Goal: Information Seeking & Learning: Learn about a topic

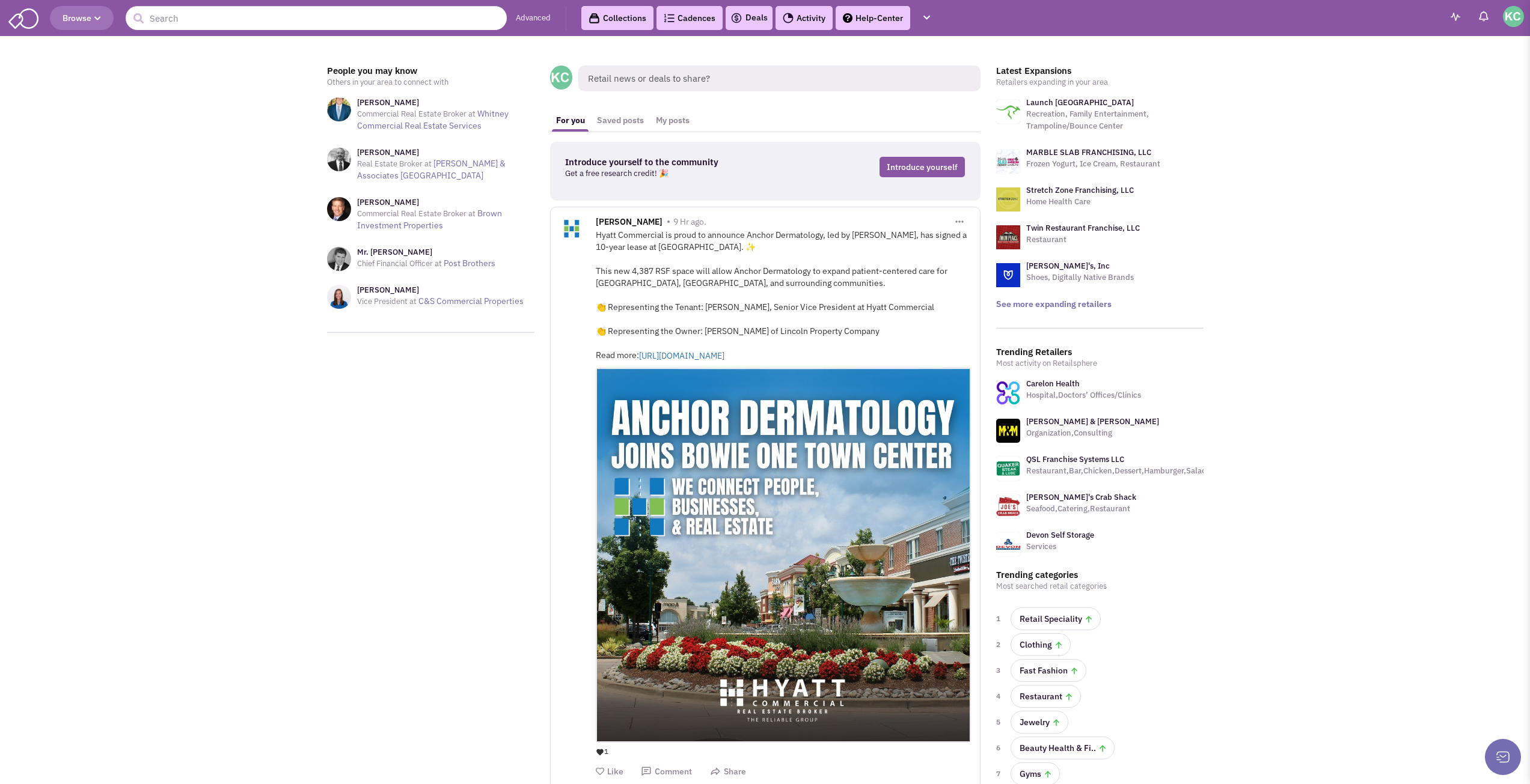
click at [626, 79] on span "Retail news or deals to share?" at bounding box center [779, 78] width 402 height 25
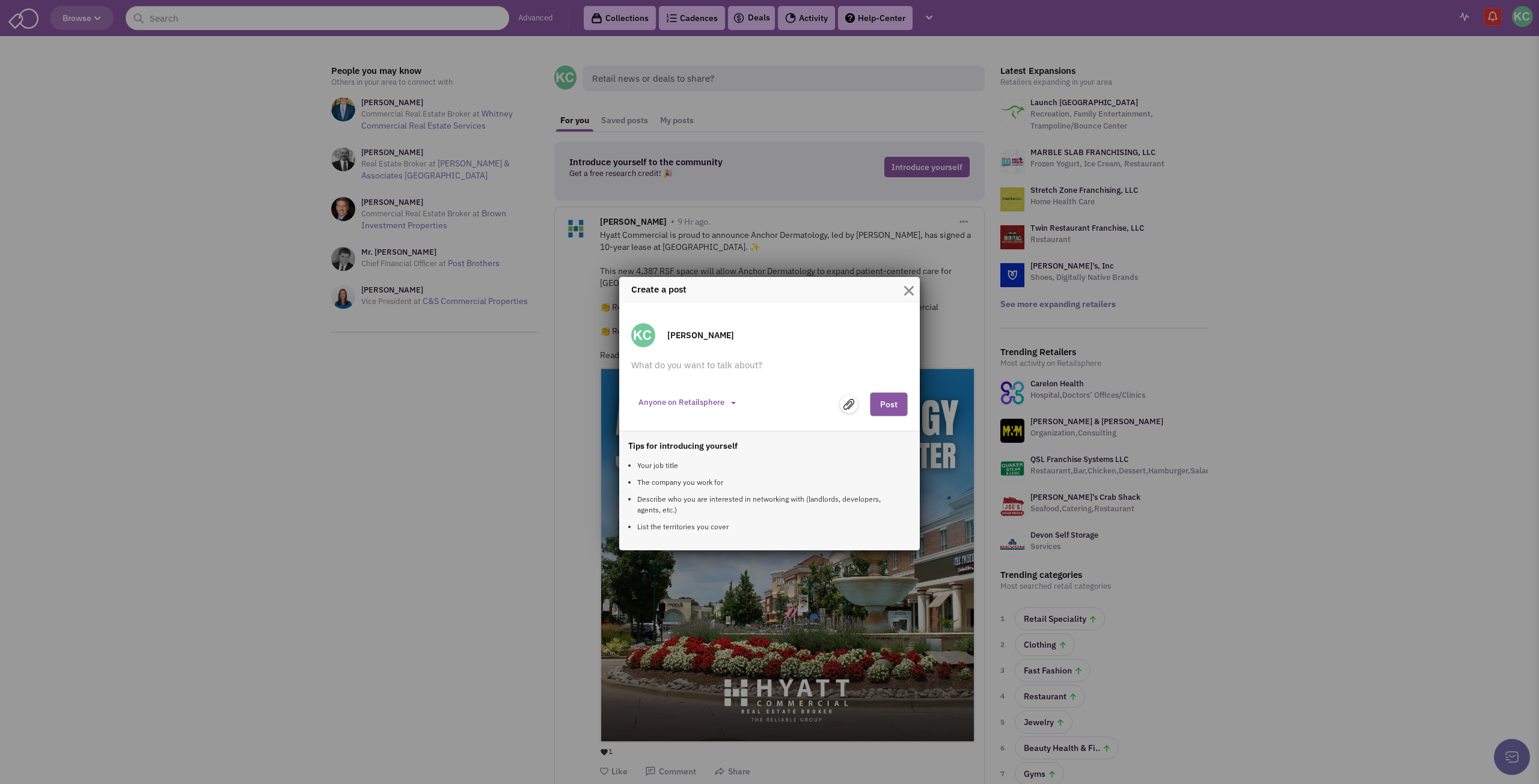
drag, startPoint x: 911, startPoint y: 284, endPoint x: 905, endPoint y: 278, distance: 8.5
click at [911, 284] on button "button" at bounding box center [909, 289] width 10 height 17
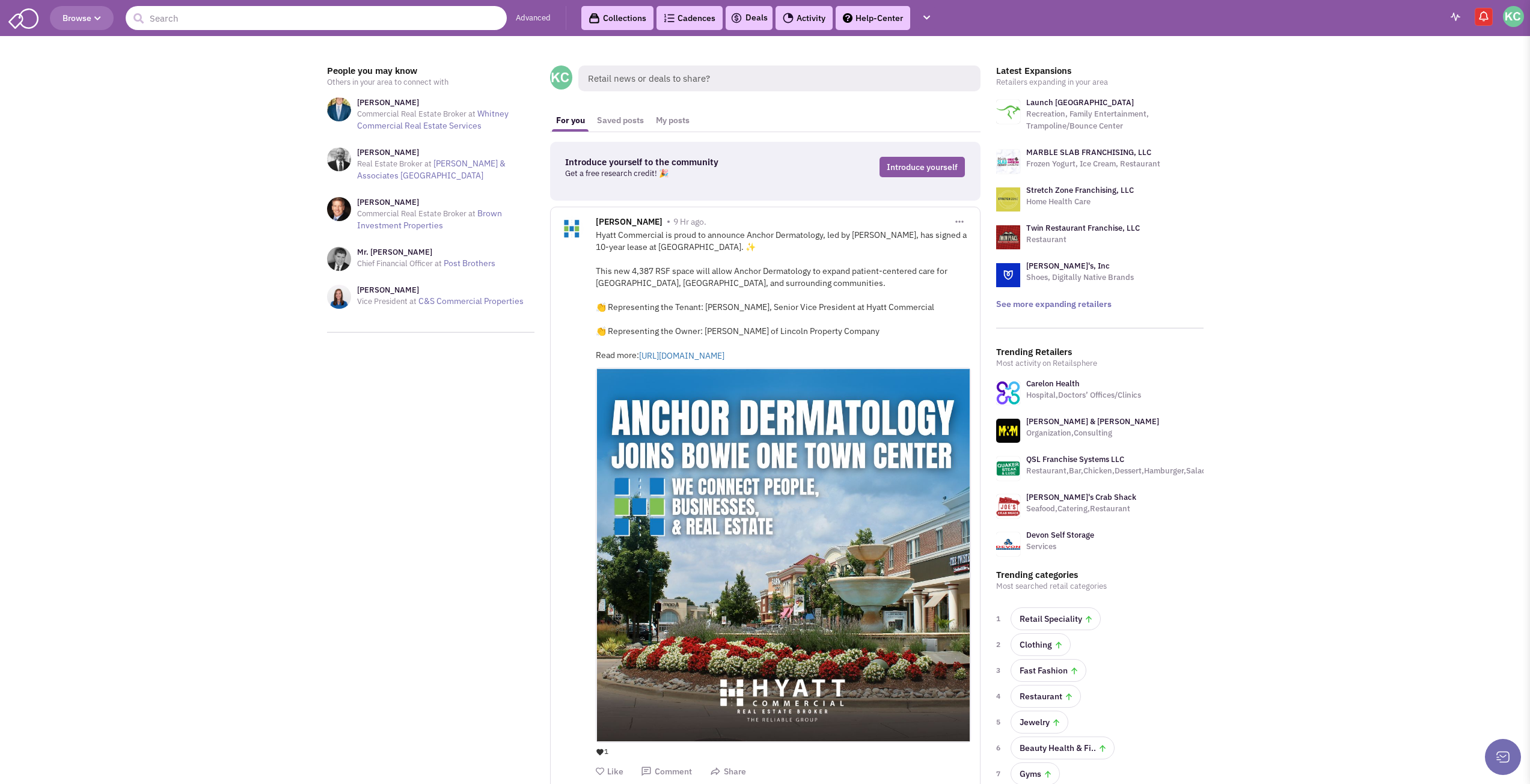
click at [299, 17] on input "text" at bounding box center [315, 18] width 381 height 24
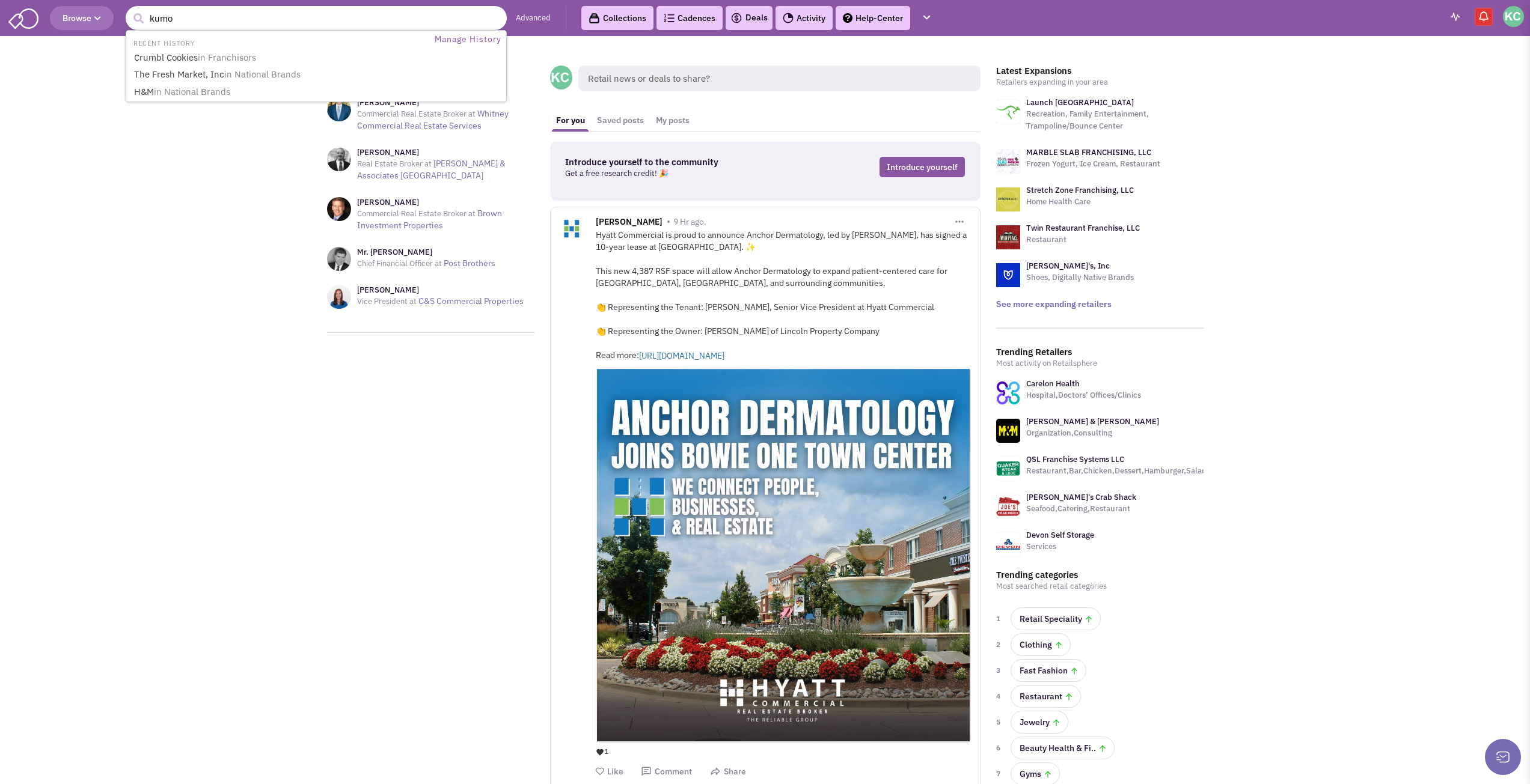
type input "kumon"
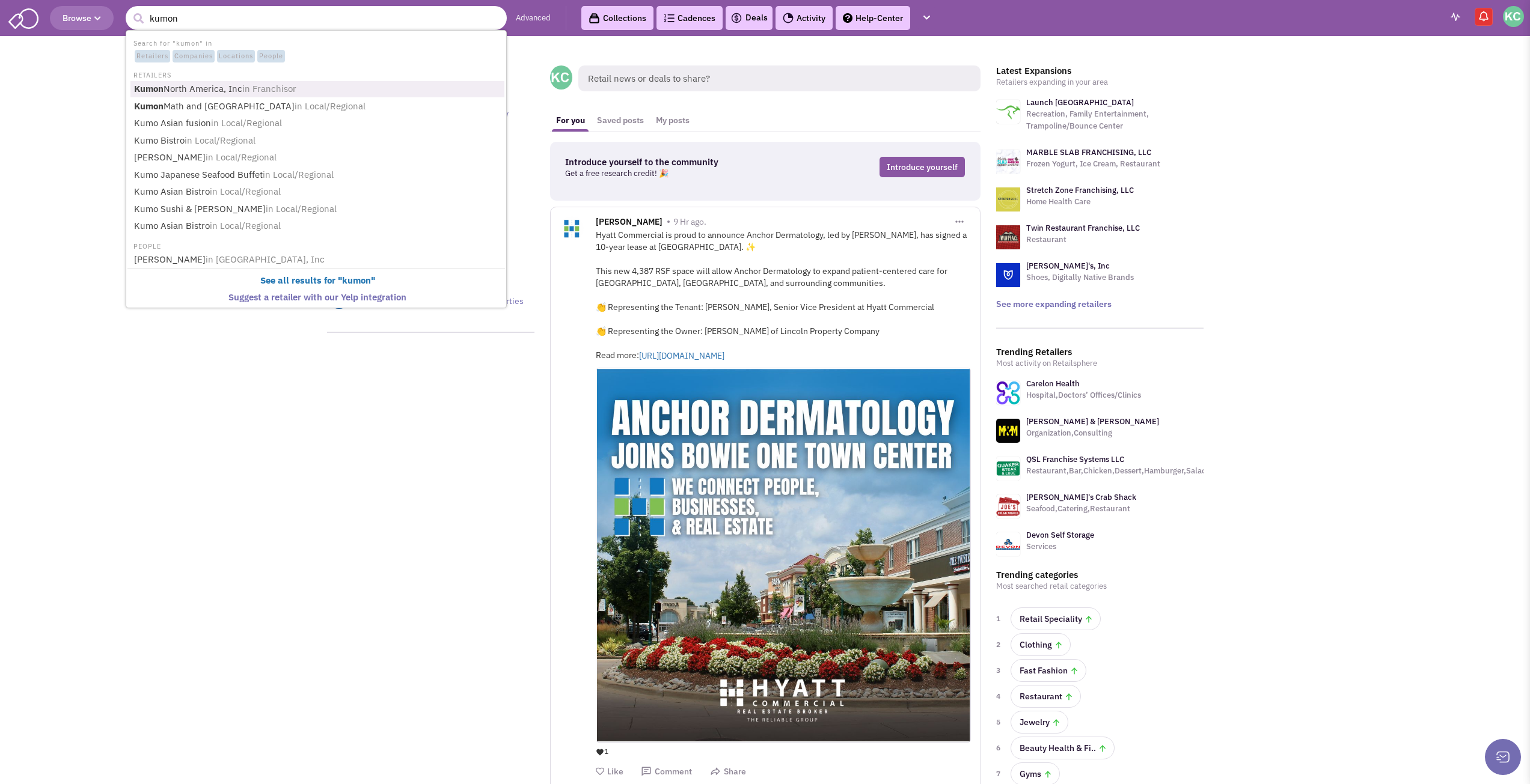
click at [243, 91] on span "in Franchisor" at bounding box center [268, 89] width 54 height 12
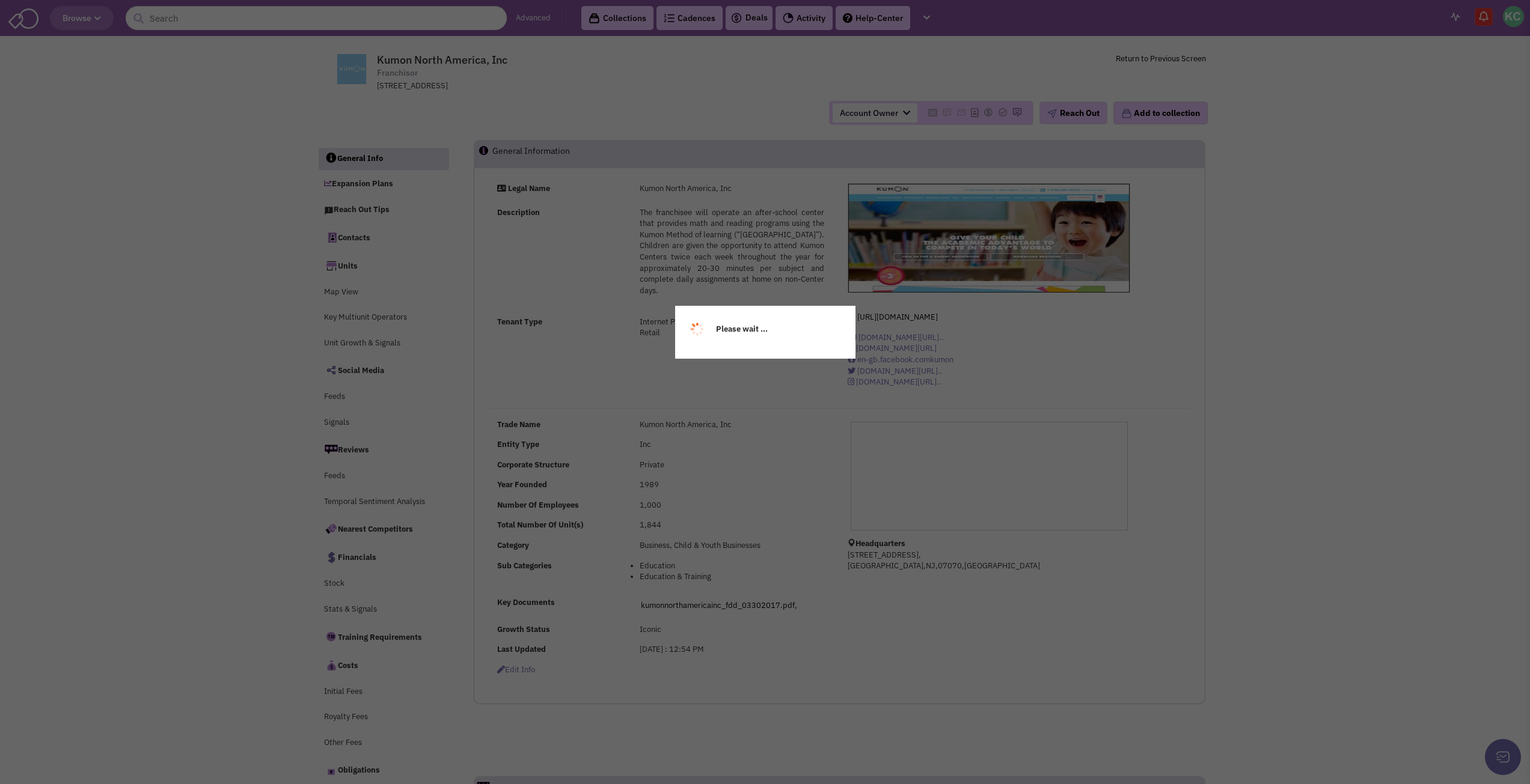
select select
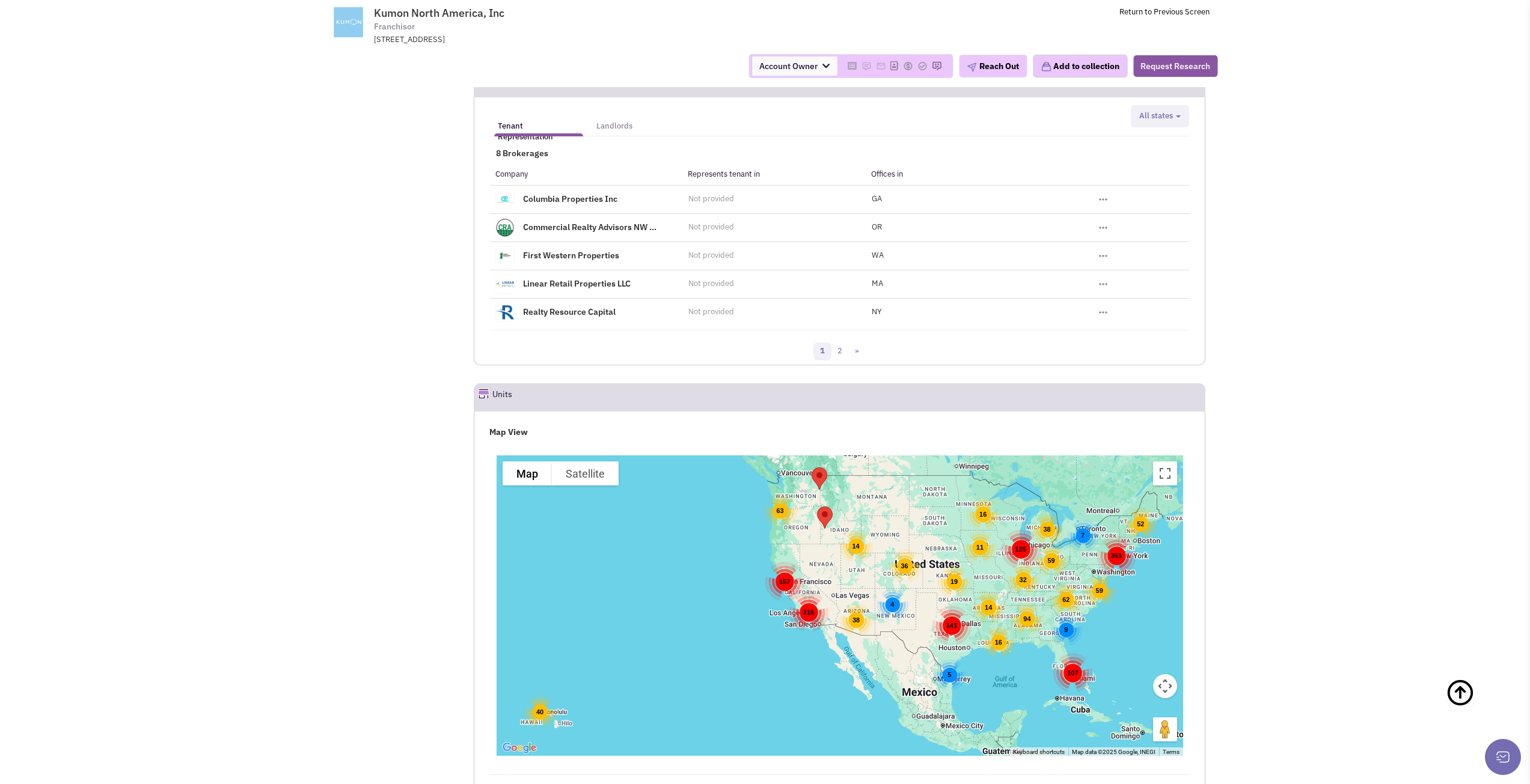
scroll to position [1444, 0]
click at [860, 352] on link "»" at bounding box center [857, 352] width 18 height 18
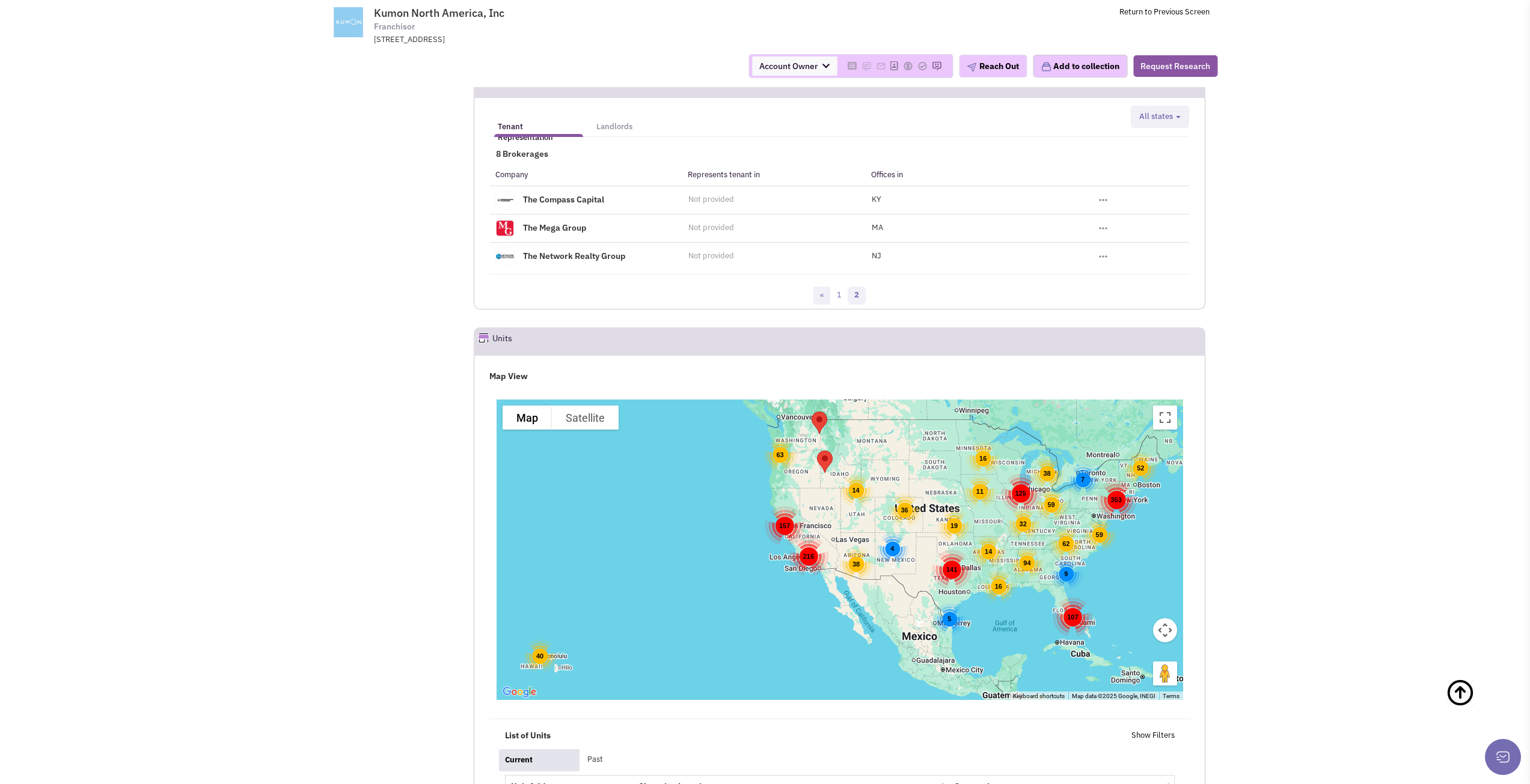
click at [816, 295] on link "«" at bounding box center [822, 296] width 18 height 18
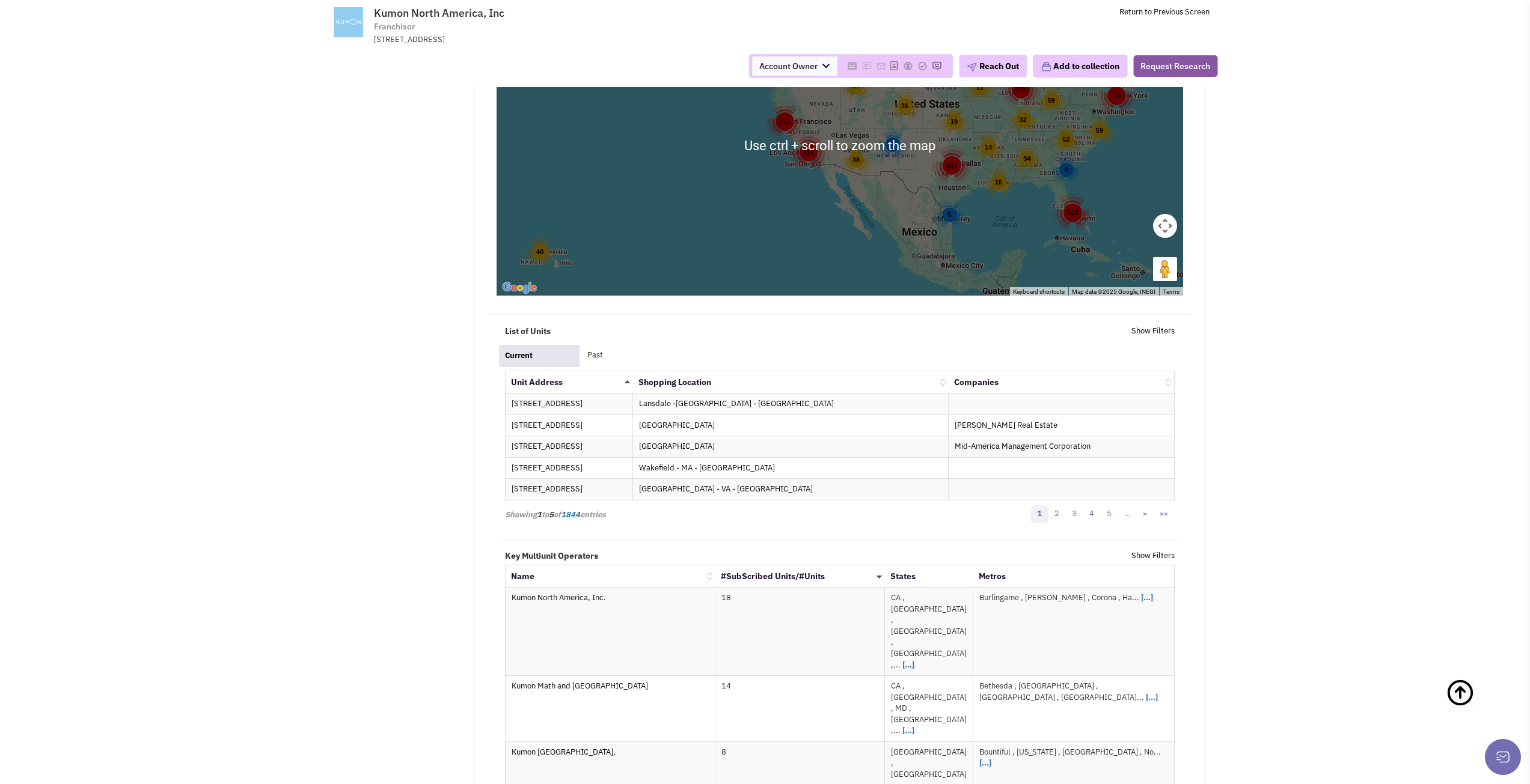
scroll to position [1924, 0]
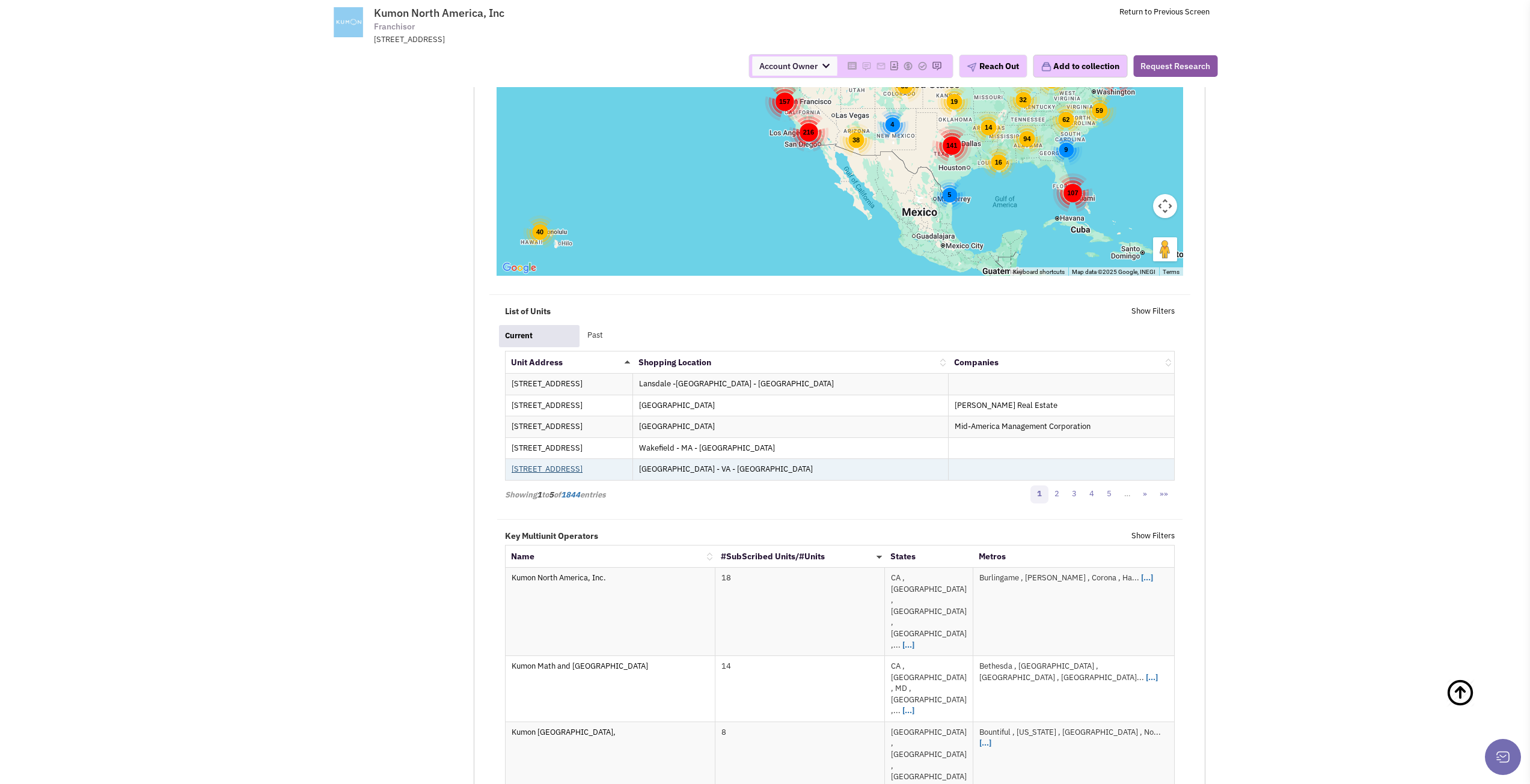
click at [582, 471] on link "525 Maple Ave W Vienna VA USA 22180" at bounding box center [547, 469] width 70 height 10
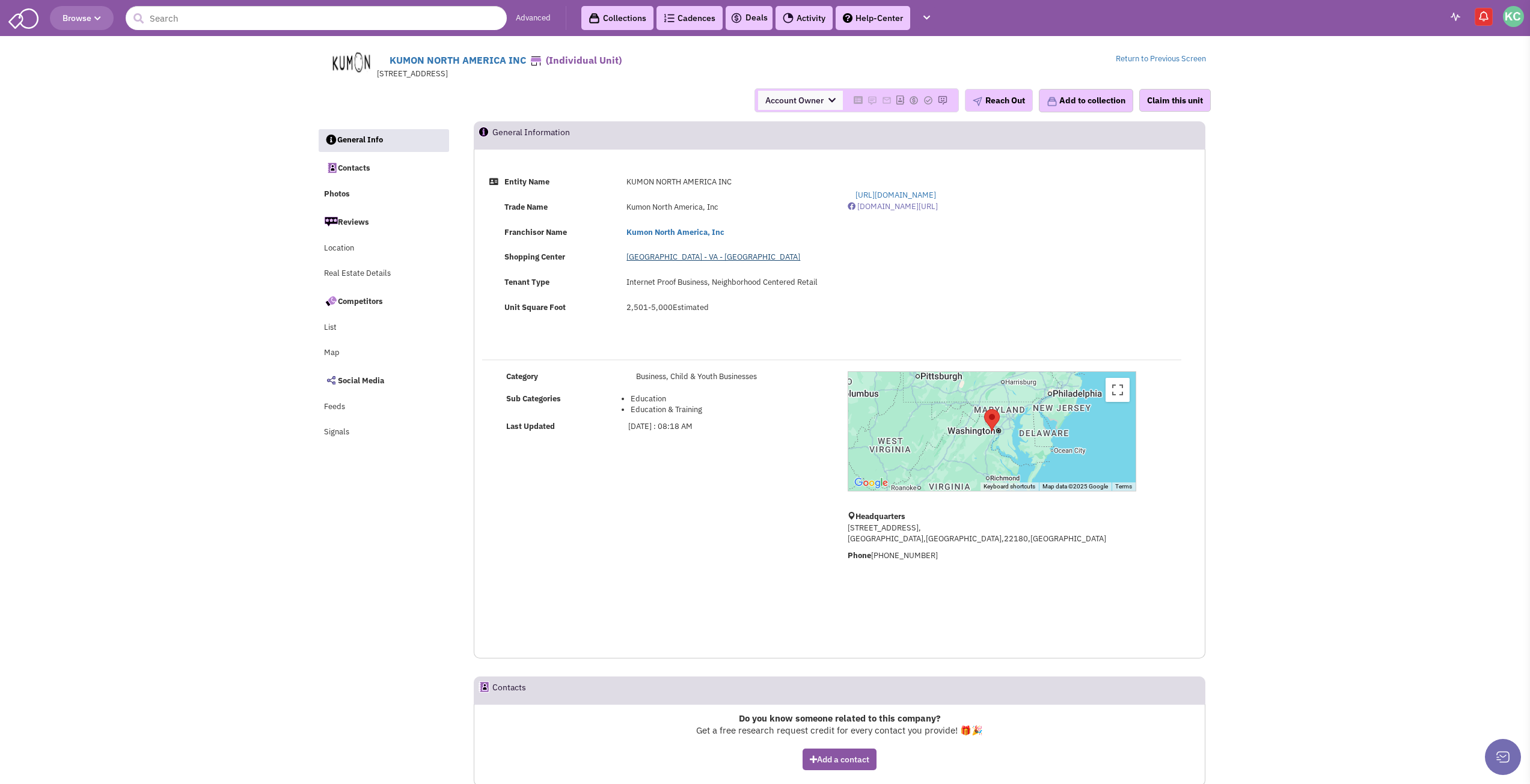
click at [701, 256] on link "[GEOGRAPHIC_DATA] - VA - [GEOGRAPHIC_DATA]" at bounding box center [713, 256] width 173 height 10
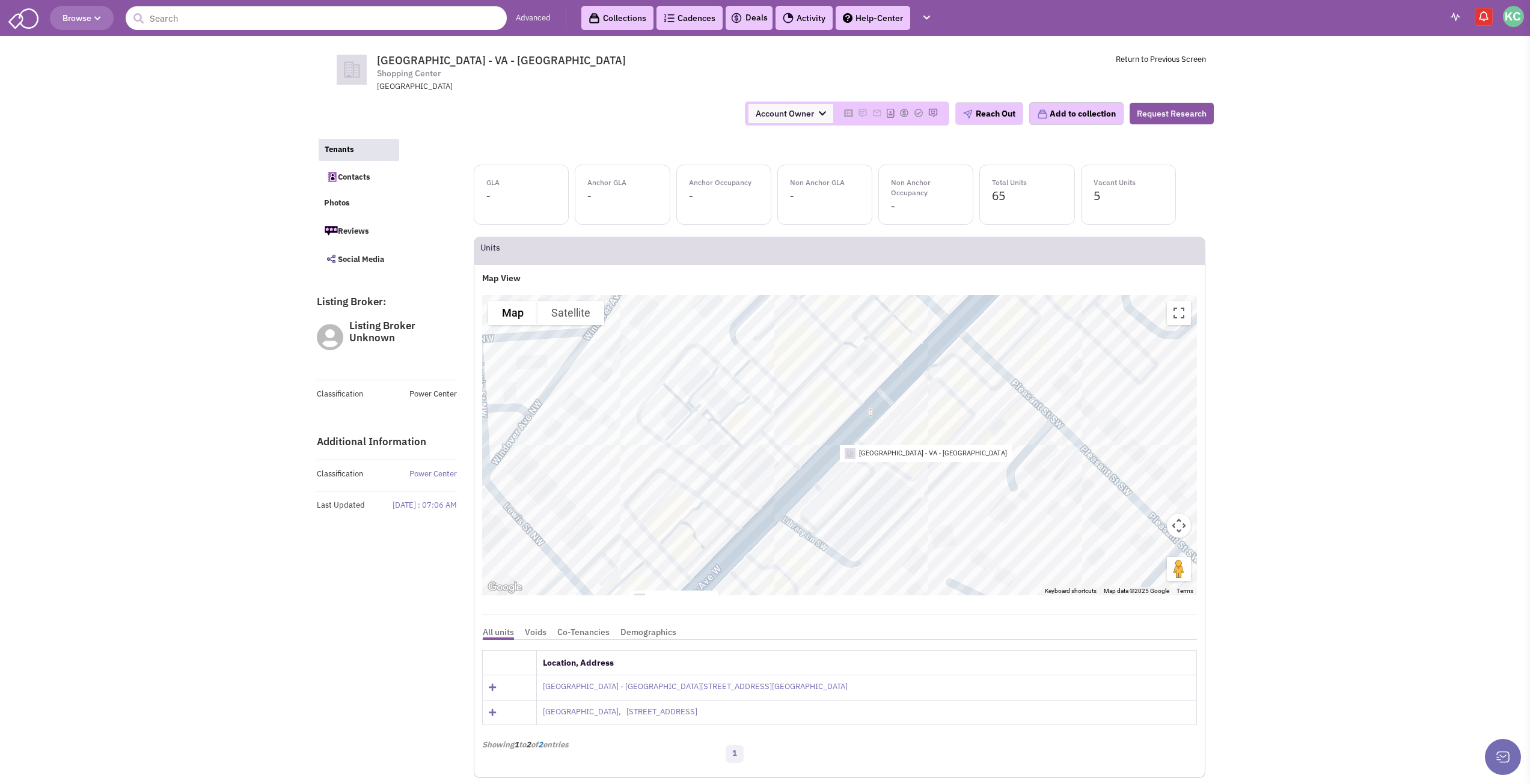
click at [493, 712] on icon at bounding box center [491, 713] width 7 height 9
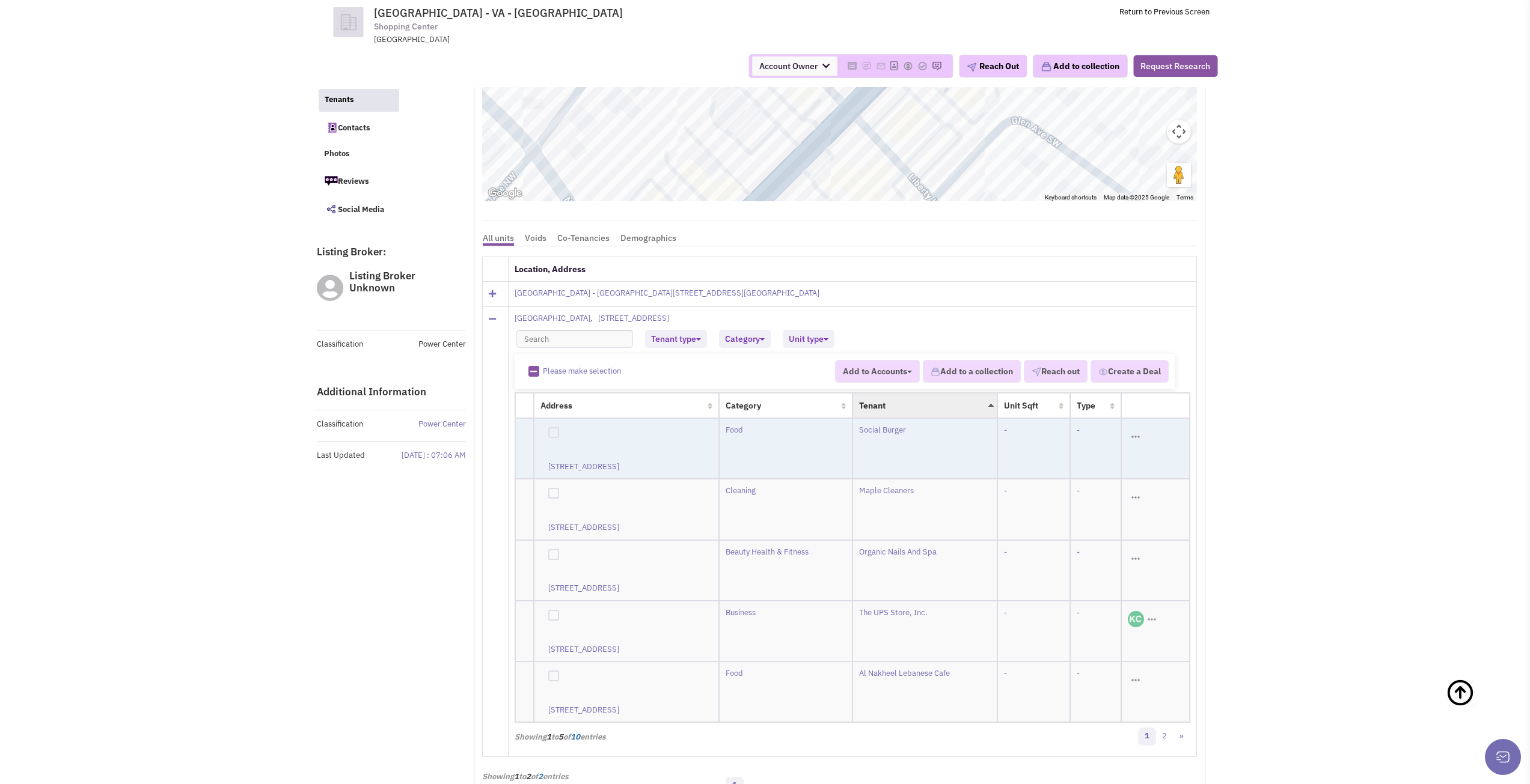
scroll to position [360, 0]
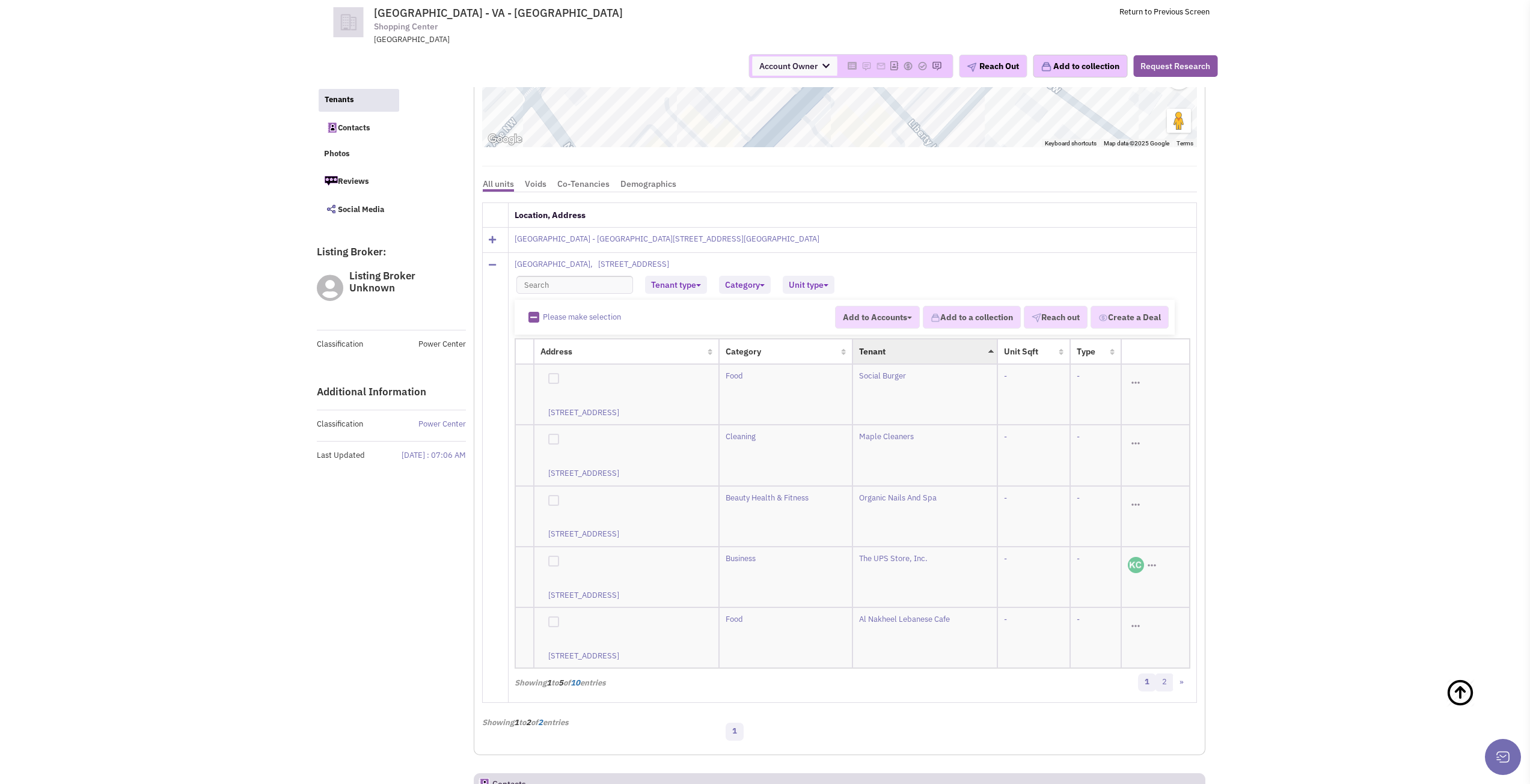
click at [1169, 673] on link "2" at bounding box center [1164, 682] width 18 height 18
click at [1147, 673] on link "«" at bounding box center [1146, 682] width 18 height 18
click at [492, 239] on icon at bounding box center [491, 240] width 7 height 9
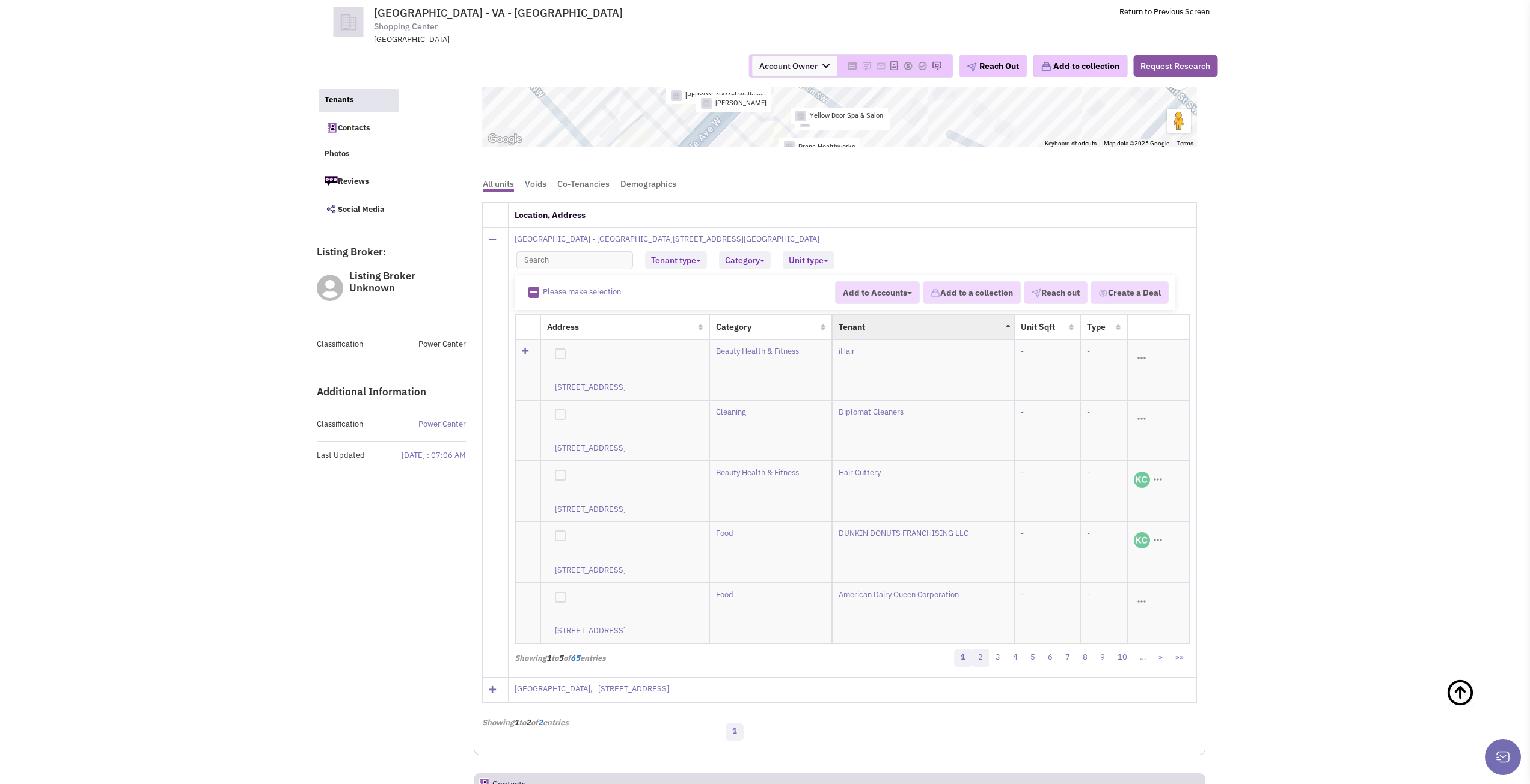
click at [983, 649] on link "2" at bounding box center [980, 658] width 18 height 18
click at [1001, 649] on link "3" at bounding box center [997, 658] width 18 height 18
click at [1014, 649] on link "4" at bounding box center [1015, 658] width 18 height 18
click at [1038, 649] on link "5" at bounding box center [1033, 658] width 18 height 18
click at [1050, 649] on link "6" at bounding box center [1049, 658] width 18 height 18
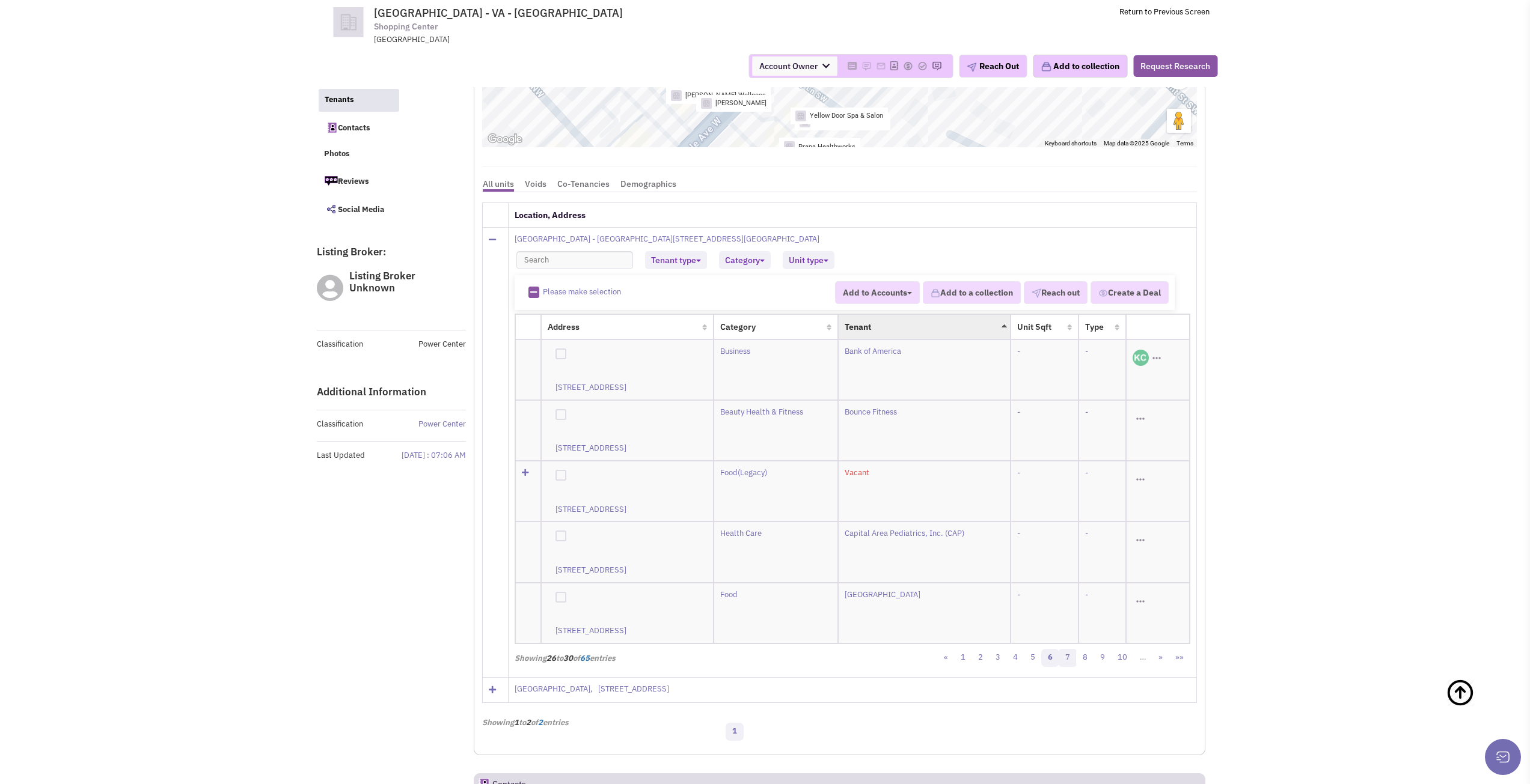
click at [1069, 649] on link "7" at bounding box center [1067, 658] width 18 height 18
click at [1080, 649] on link "9" at bounding box center [1080, 658] width 18 height 18
click at [1095, 649] on link "10" at bounding box center [1094, 658] width 23 height 18
click at [1118, 649] on link "11" at bounding box center [1117, 658] width 23 height 18
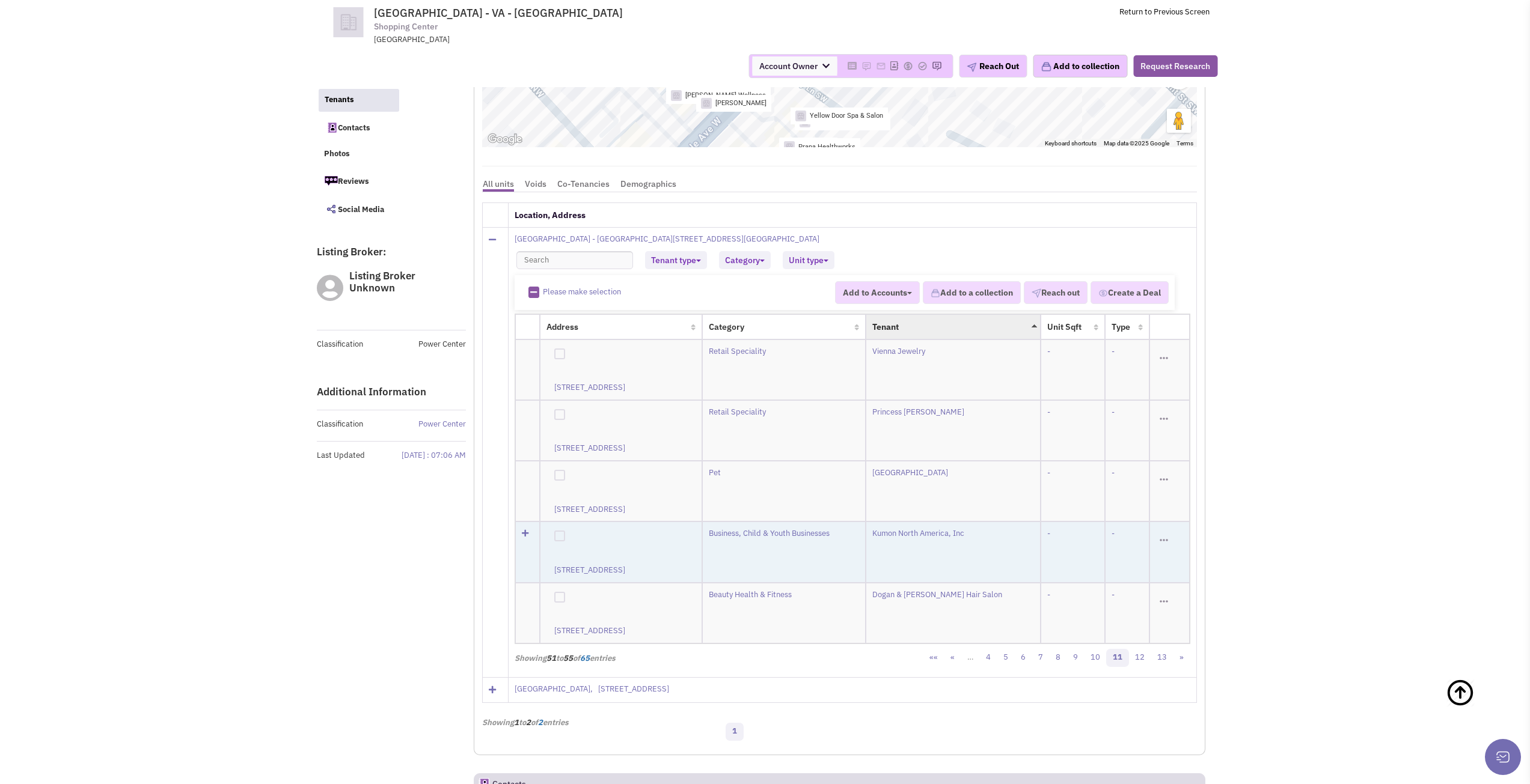
click at [524, 530] on icon at bounding box center [525, 533] width 7 height 8
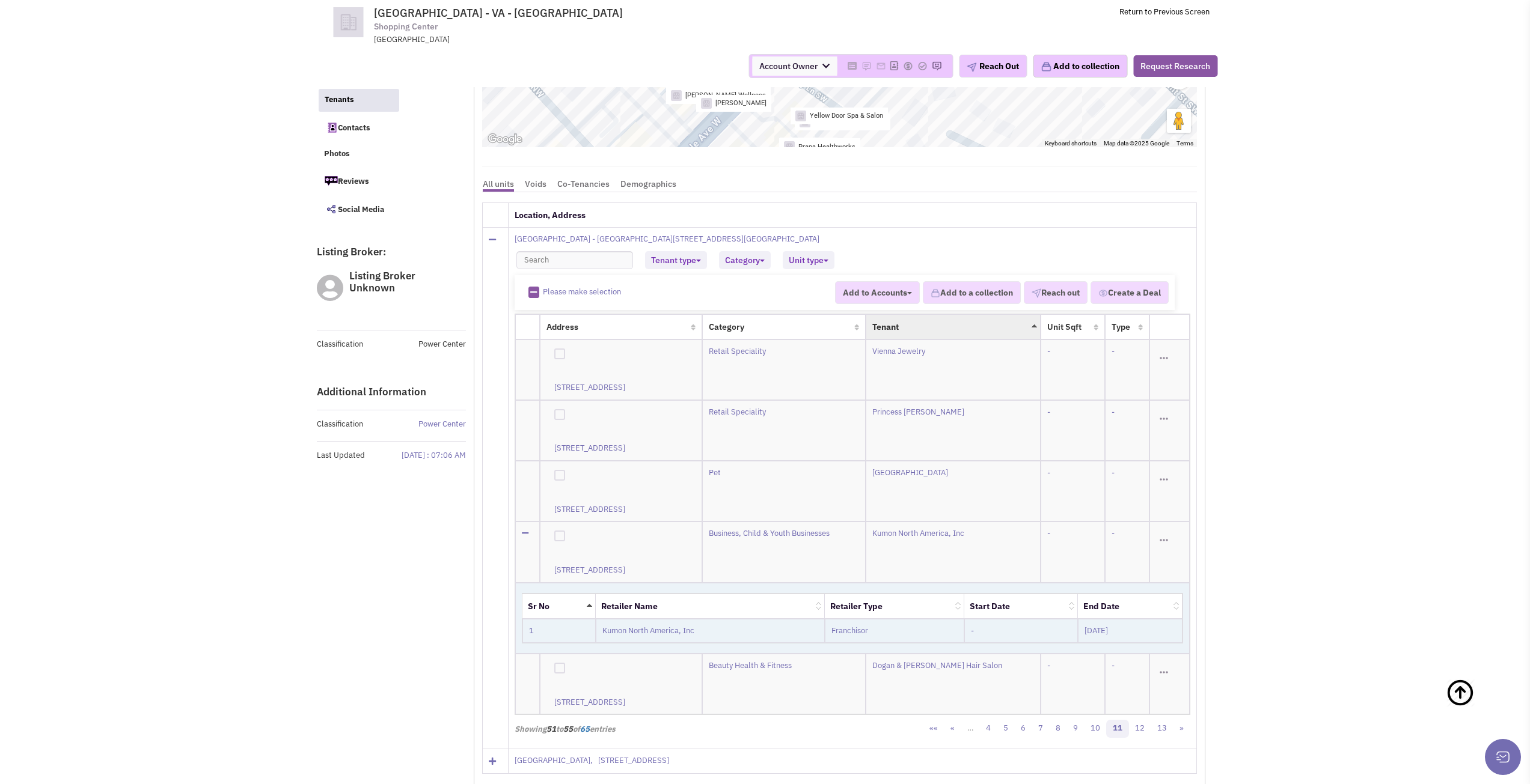
click at [645, 619] on td "Kumon North America, Inc" at bounding box center [710, 630] width 229 height 24
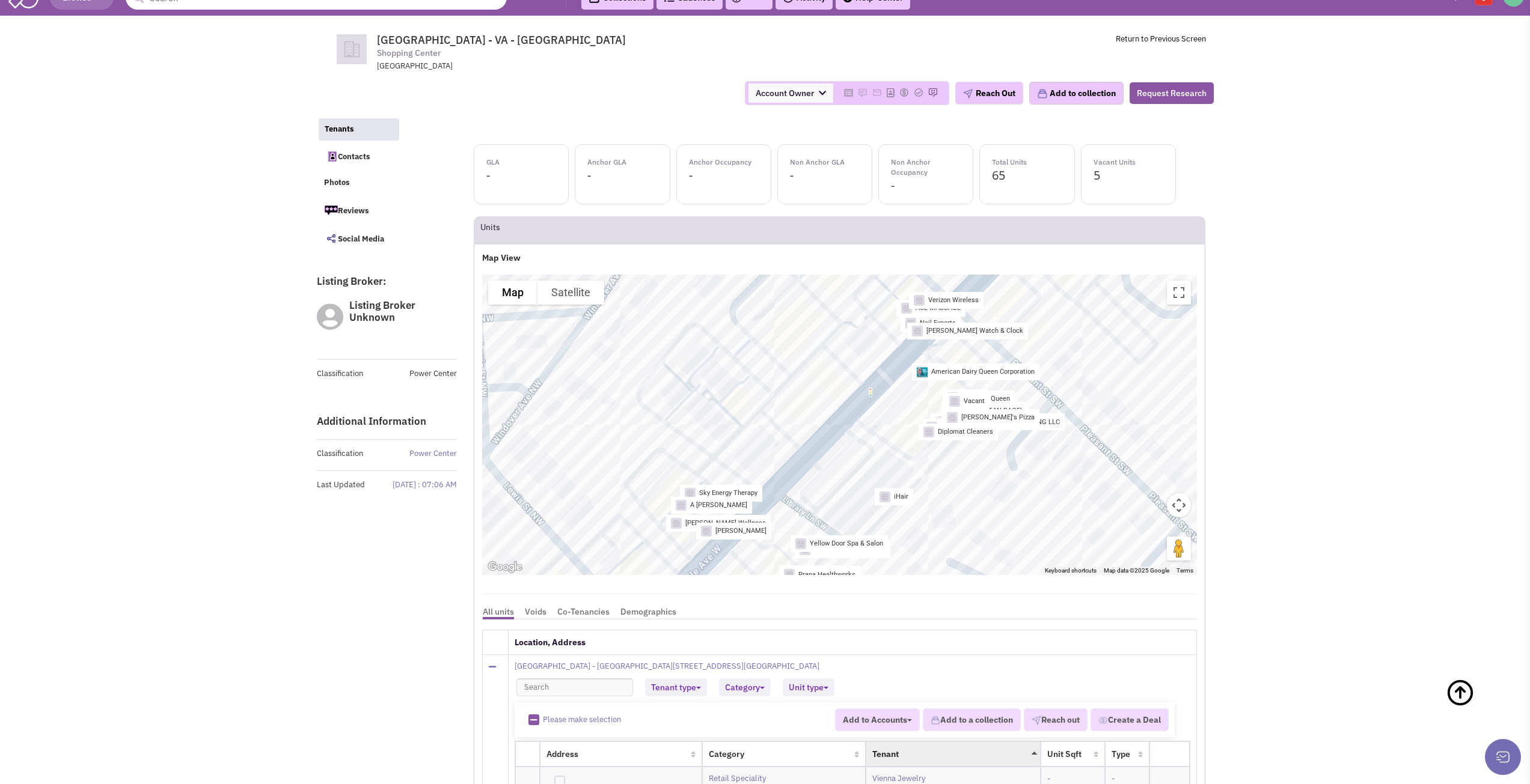
scroll to position [0, 0]
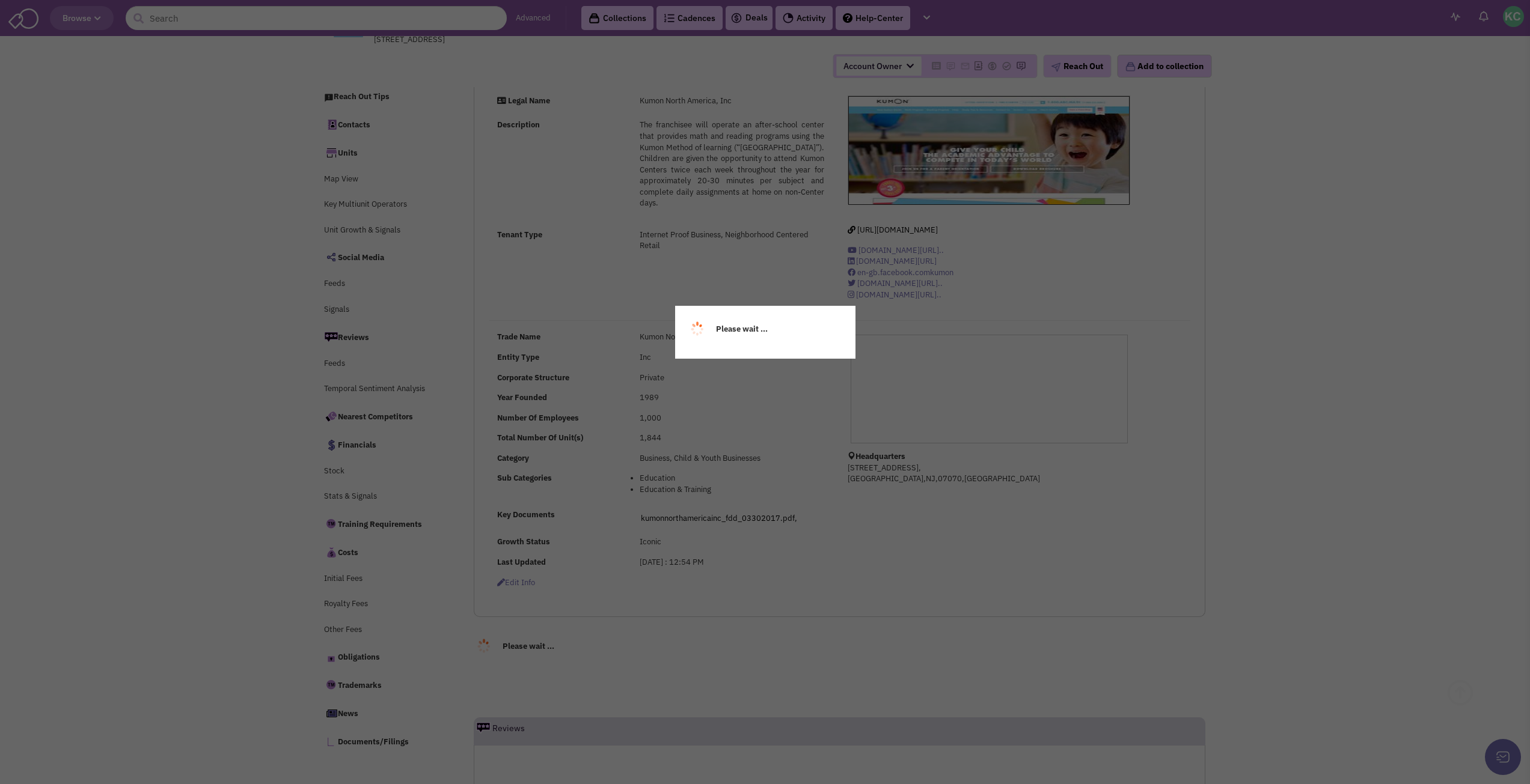
scroll to position [109, 0]
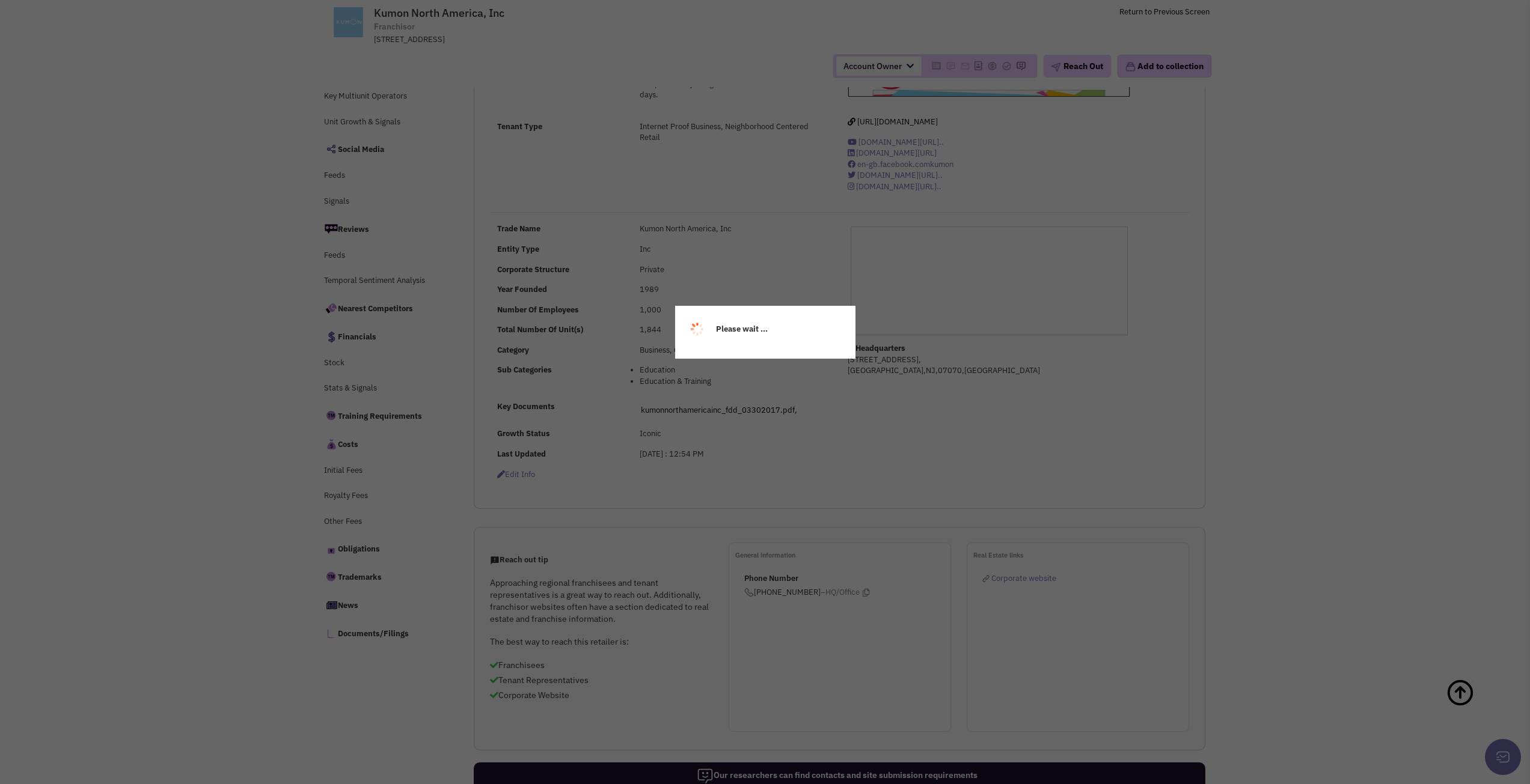
select select
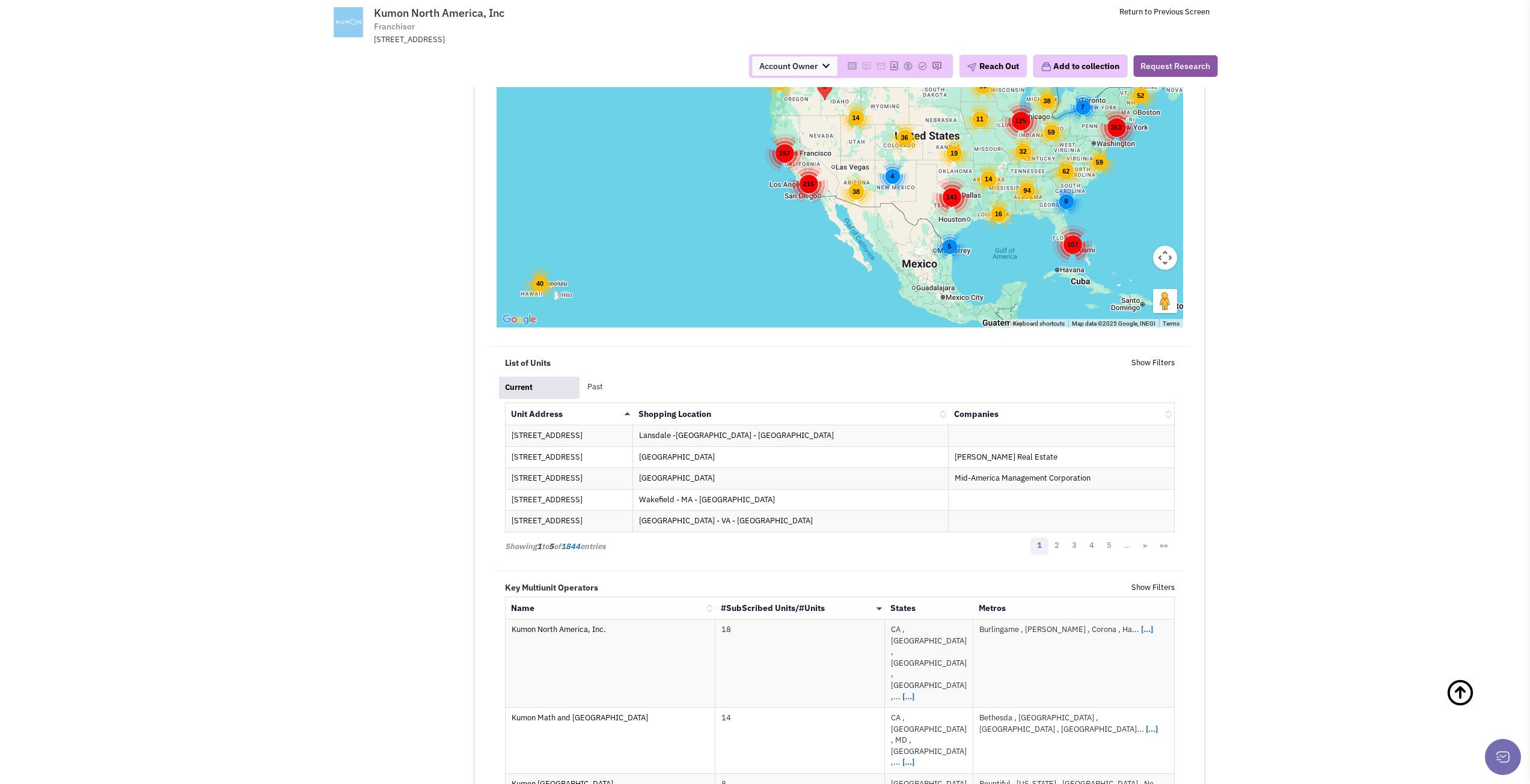
scroll to position [1877, 0]
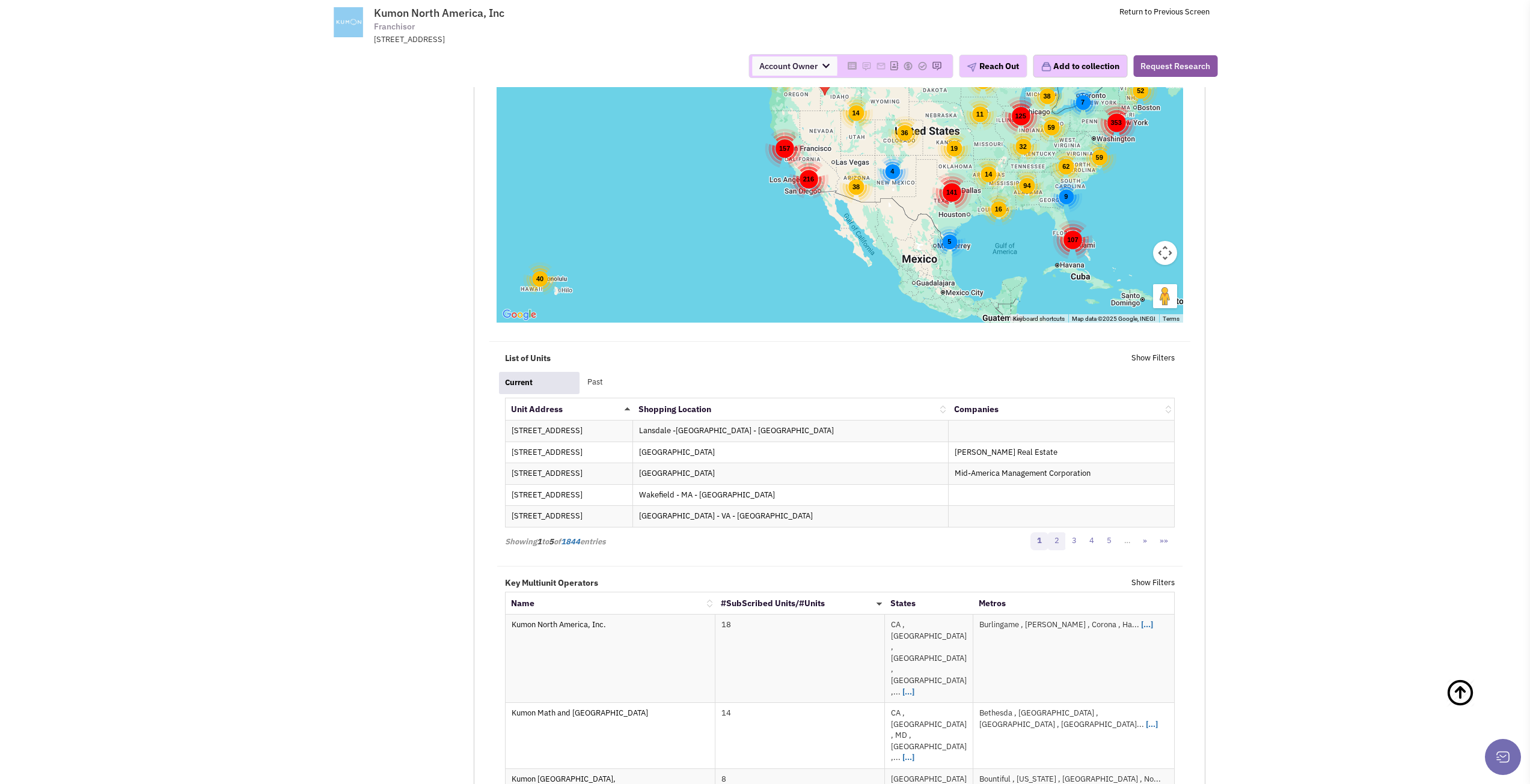
click at [1056, 538] on link "2" at bounding box center [1056, 541] width 18 height 18
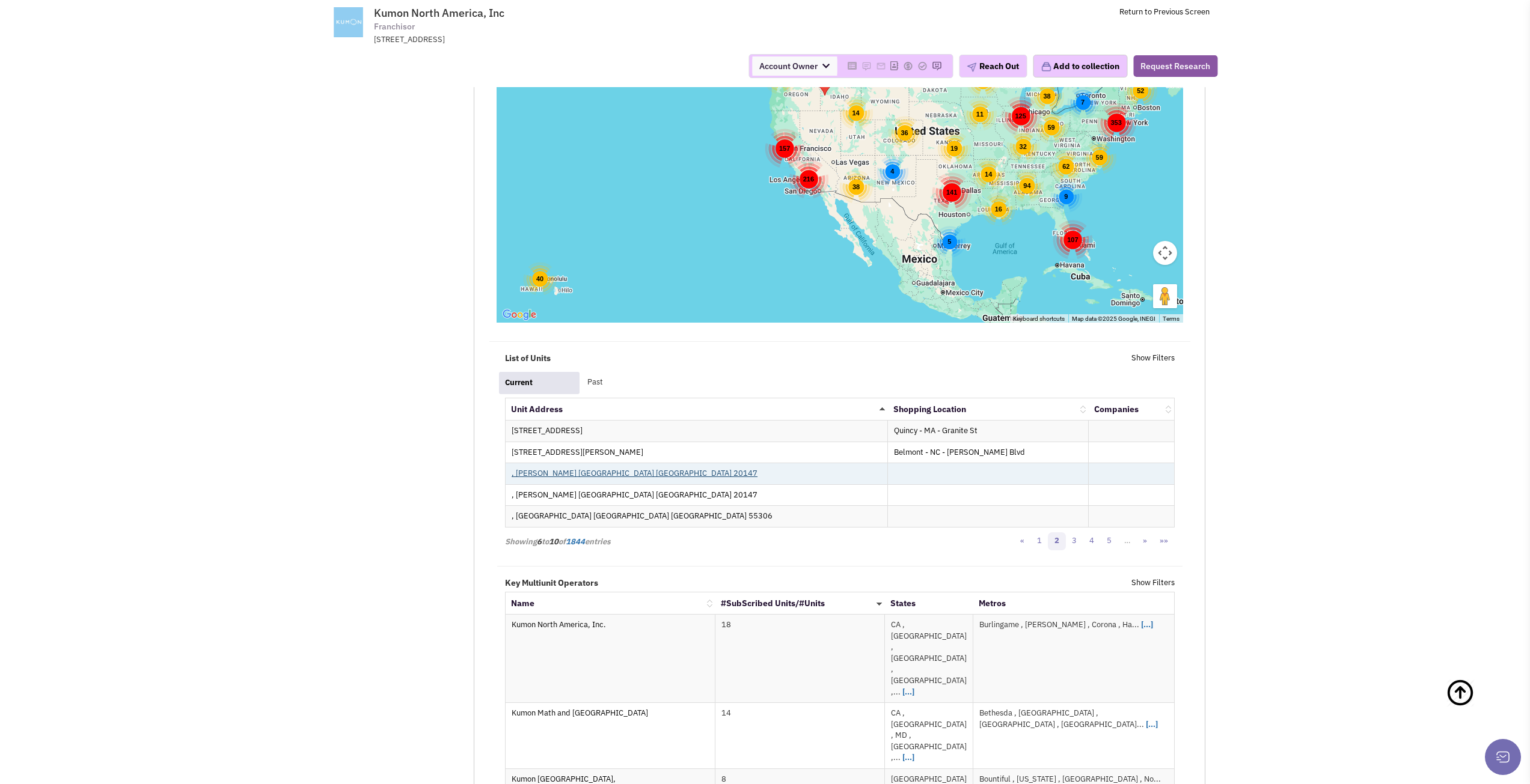
click at [573, 476] on link ", Ashburn VA USA 20147" at bounding box center [634, 473] width 246 height 10
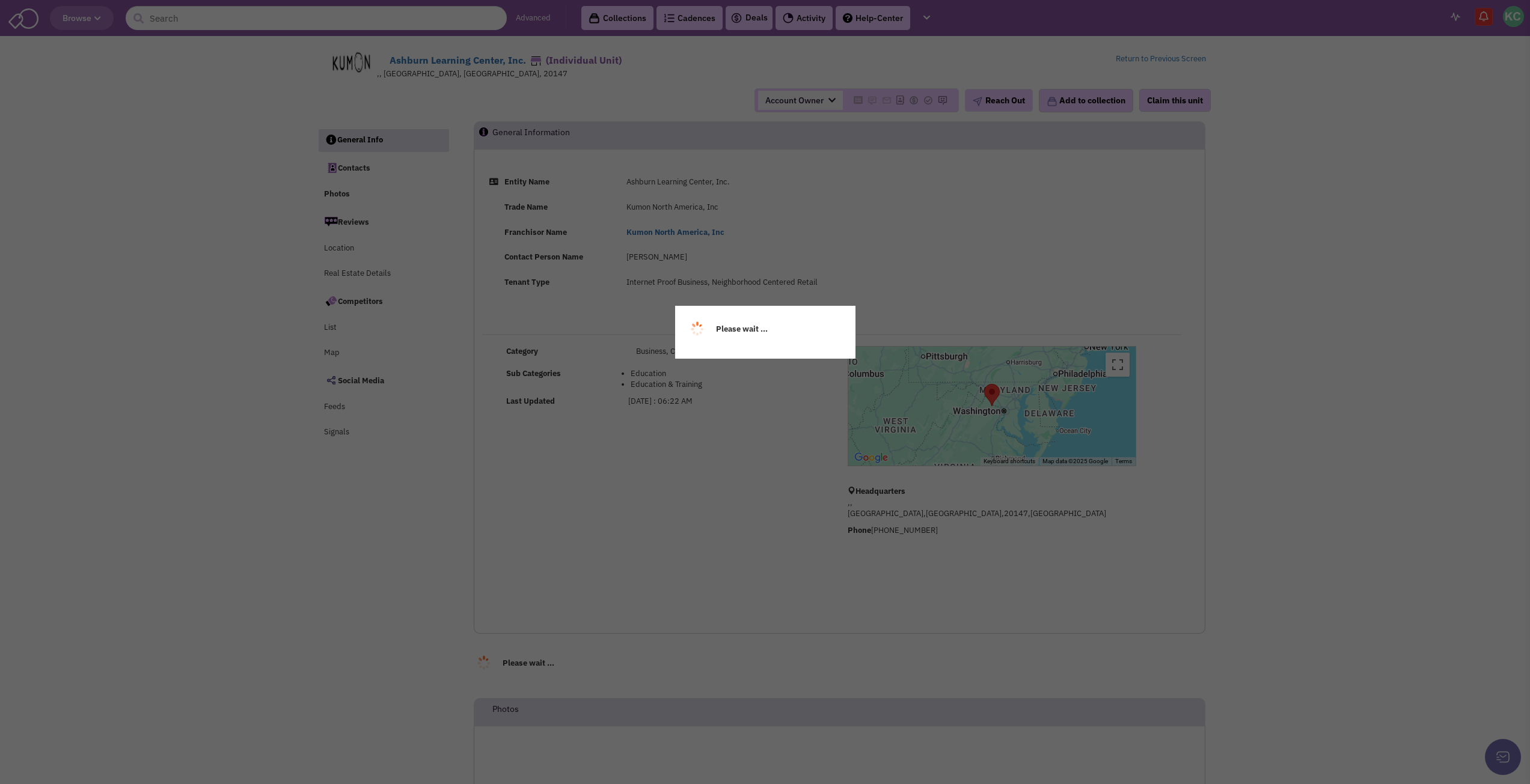
select select
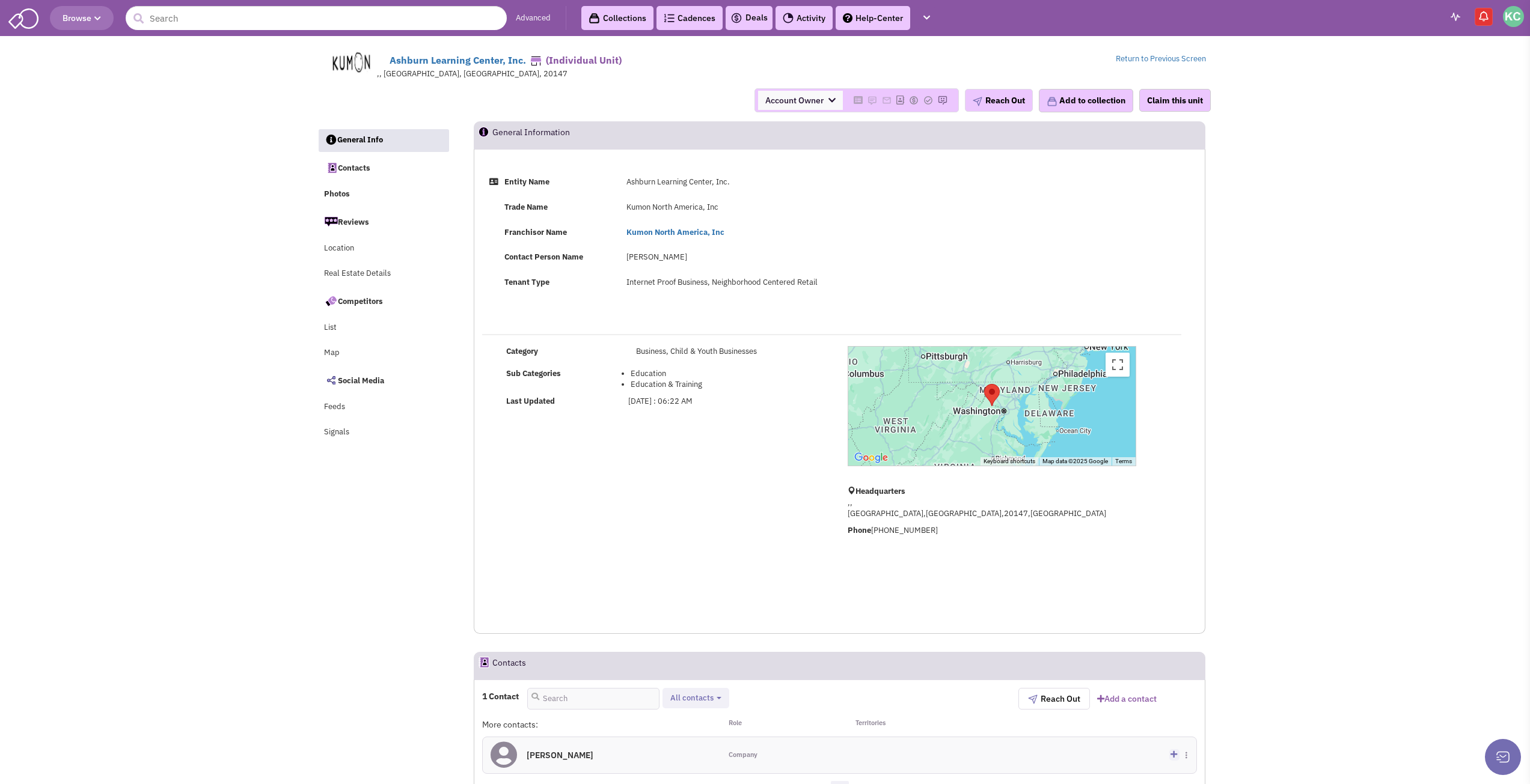
click at [992, 393] on img "Center this" at bounding box center [992, 394] width 25 height 32
